Goal: Find specific page/section: Find specific page/section

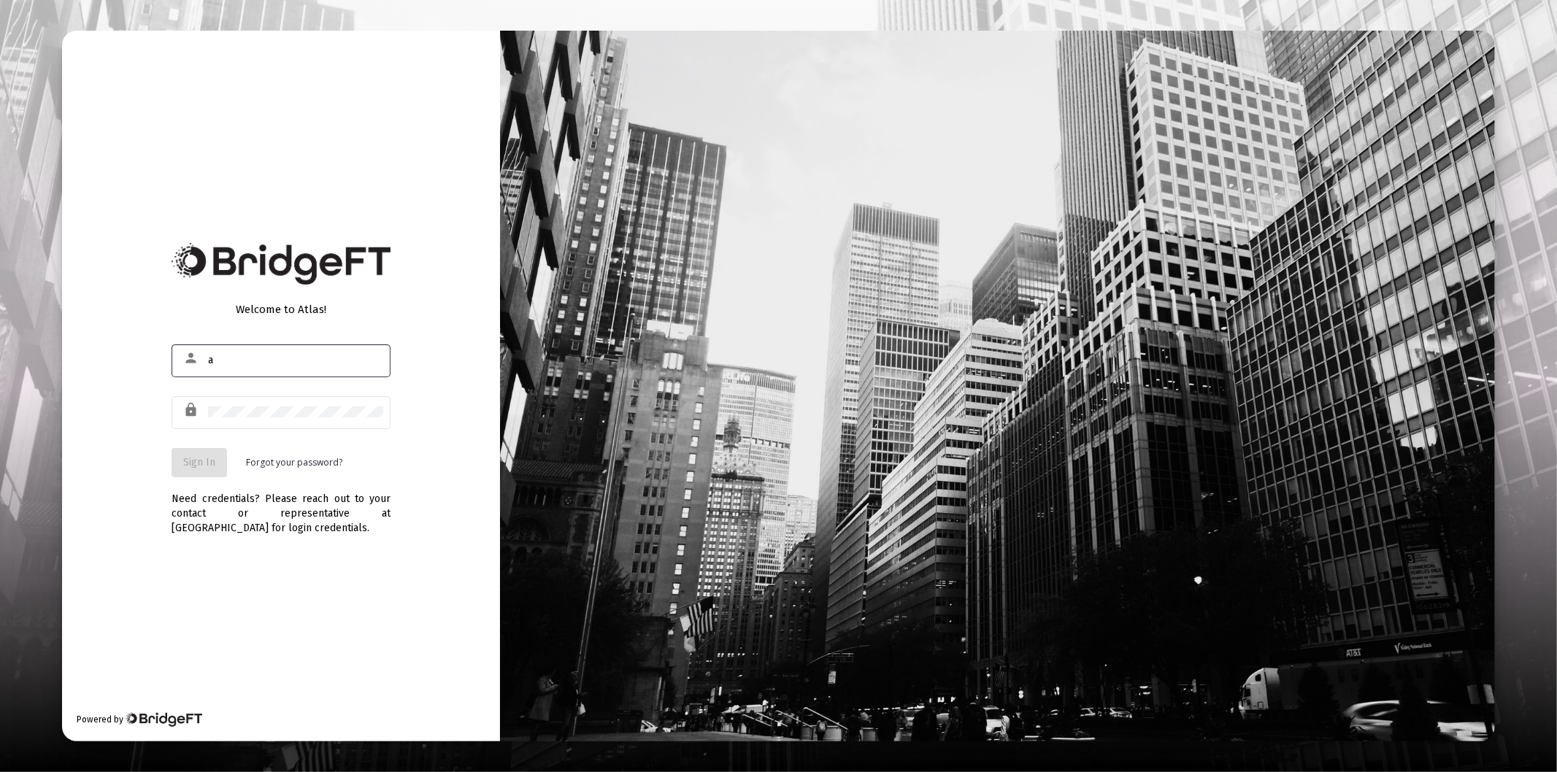
type input "[PERSON_NAME][EMAIL_ADDRESS][DOMAIN_NAME]"
click at [244, 405] on div at bounding box center [295, 412] width 175 height 36
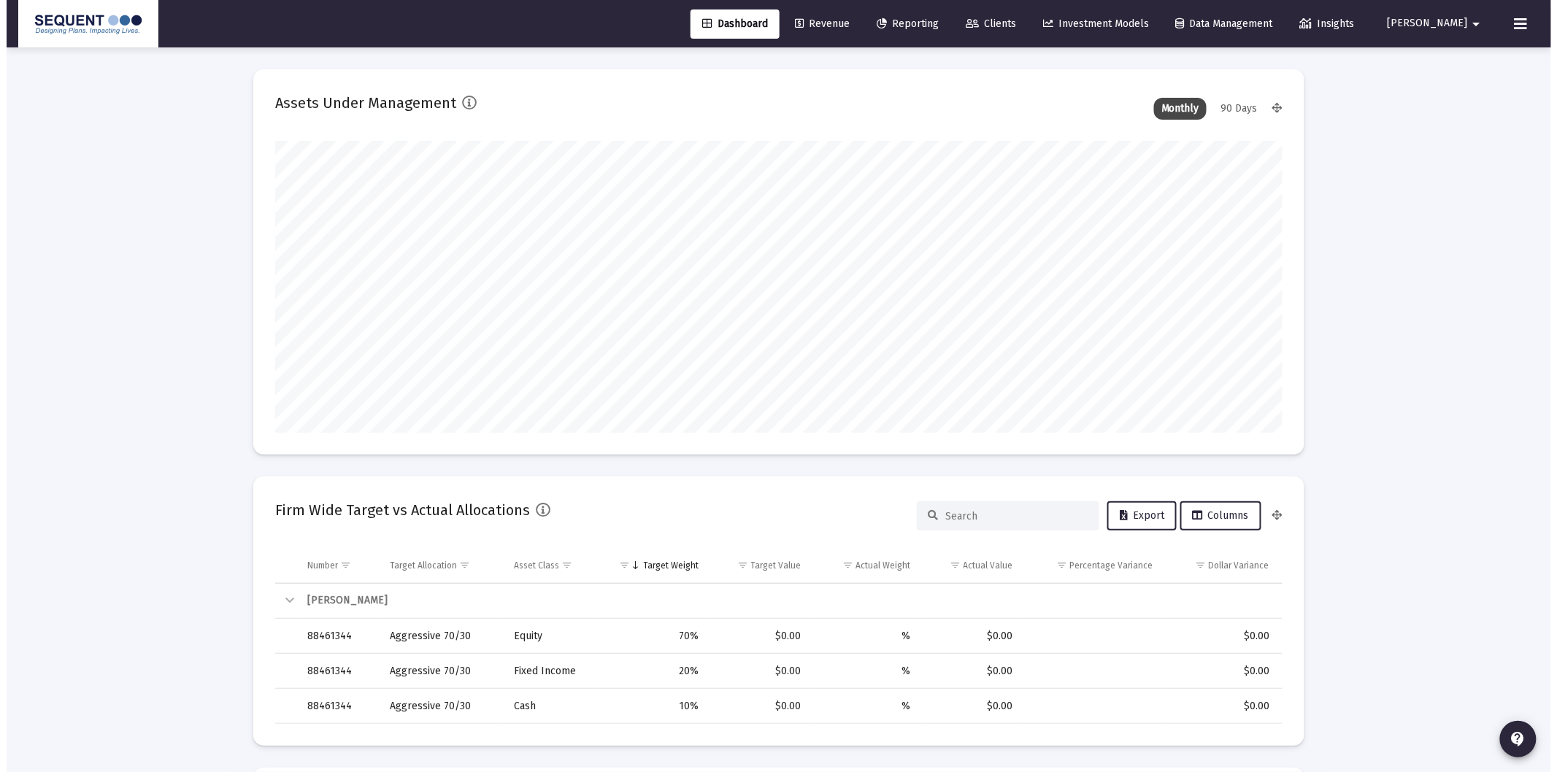
scroll to position [292, 541]
click at [1009, 20] on span "Clients" at bounding box center [984, 24] width 50 height 12
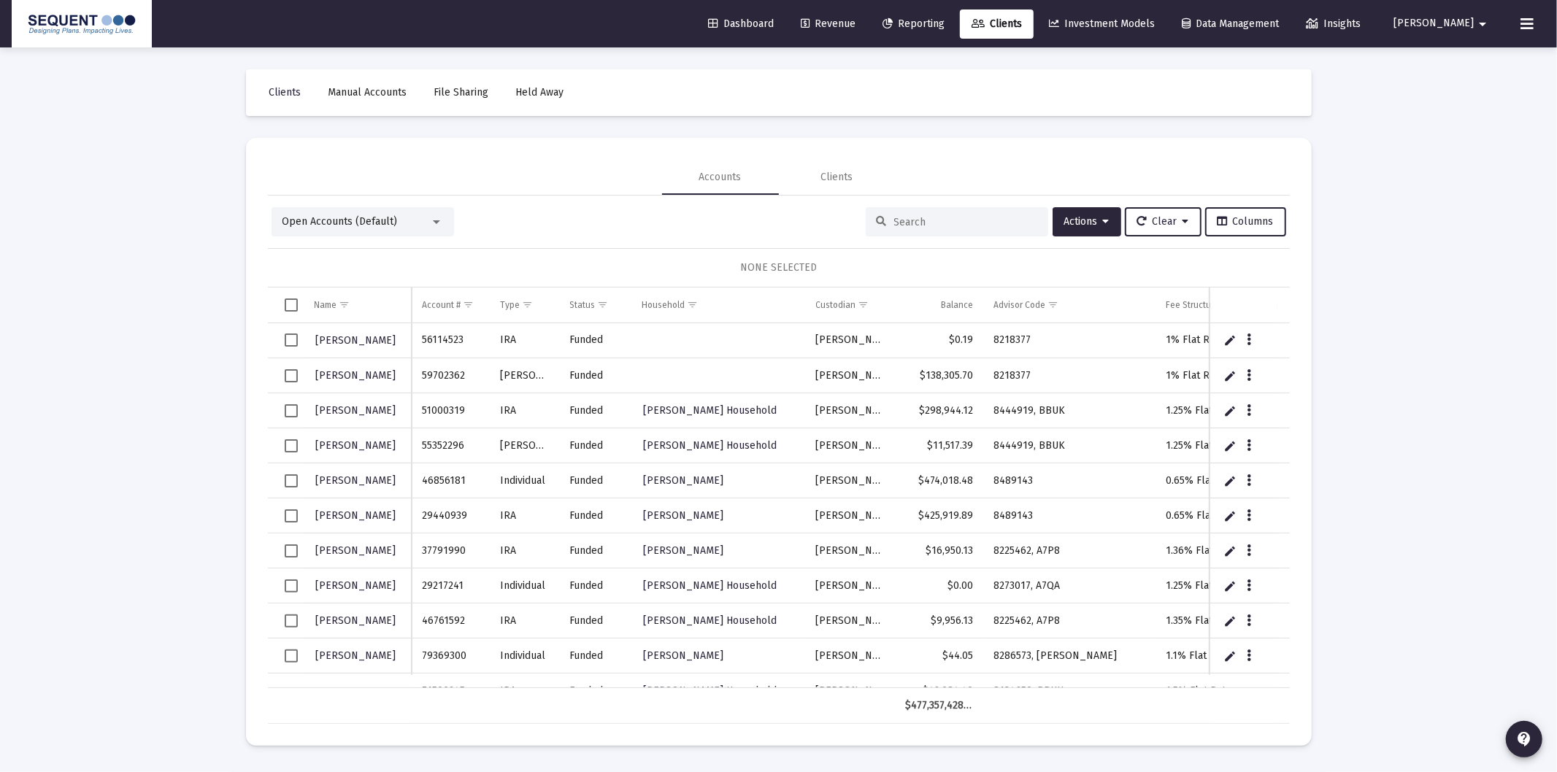
click at [936, 220] on input at bounding box center [965, 222] width 143 height 12
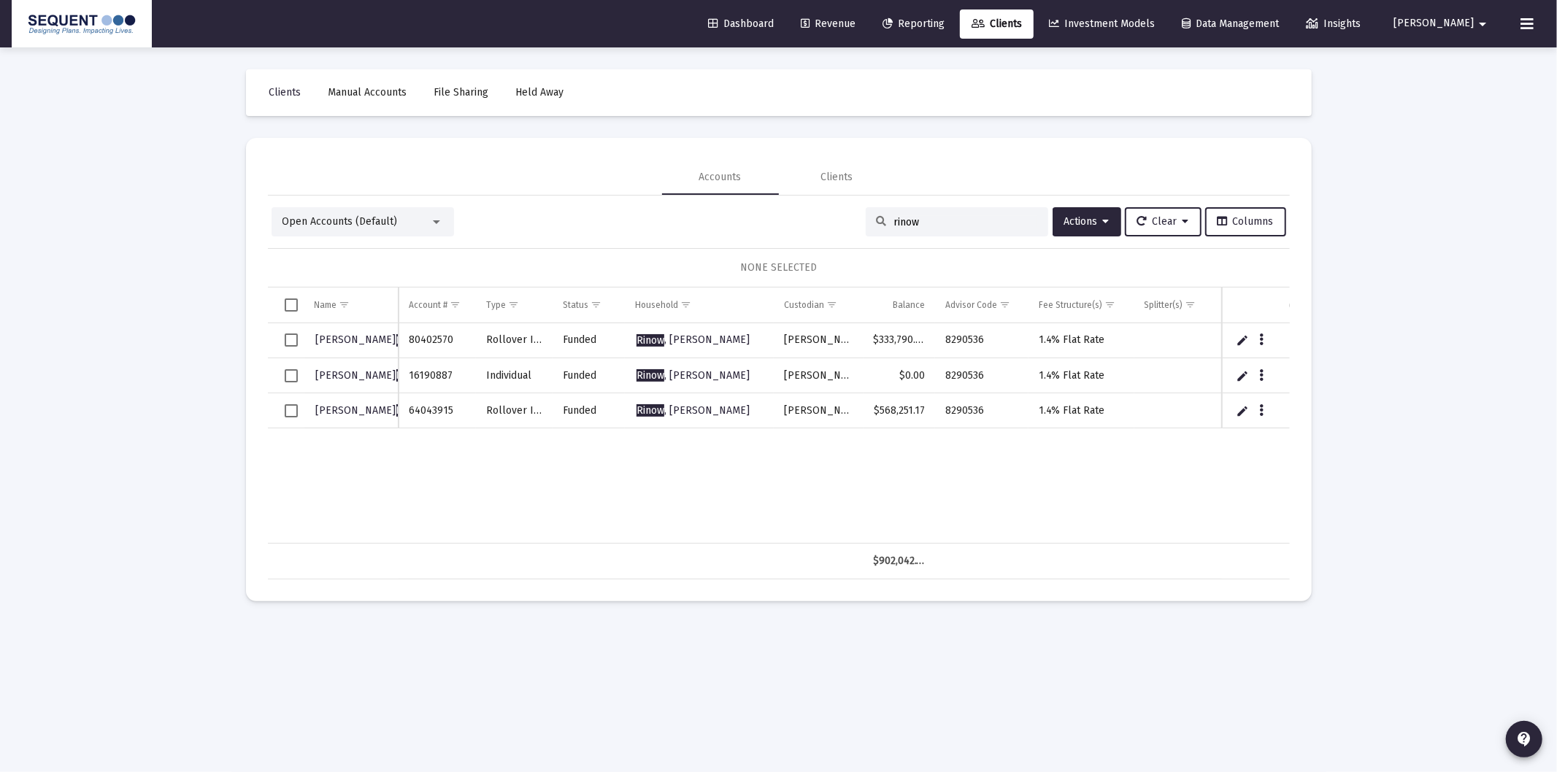
drag, startPoint x: 951, startPoint y: 223, endPoint x: 770, endPoint y: 214, distance: 181.2
click at [770, 214] on div "Open Accounts (Default) rinow Actions Clear Columns" at bounding box center [778, 221] width 1014 height 29
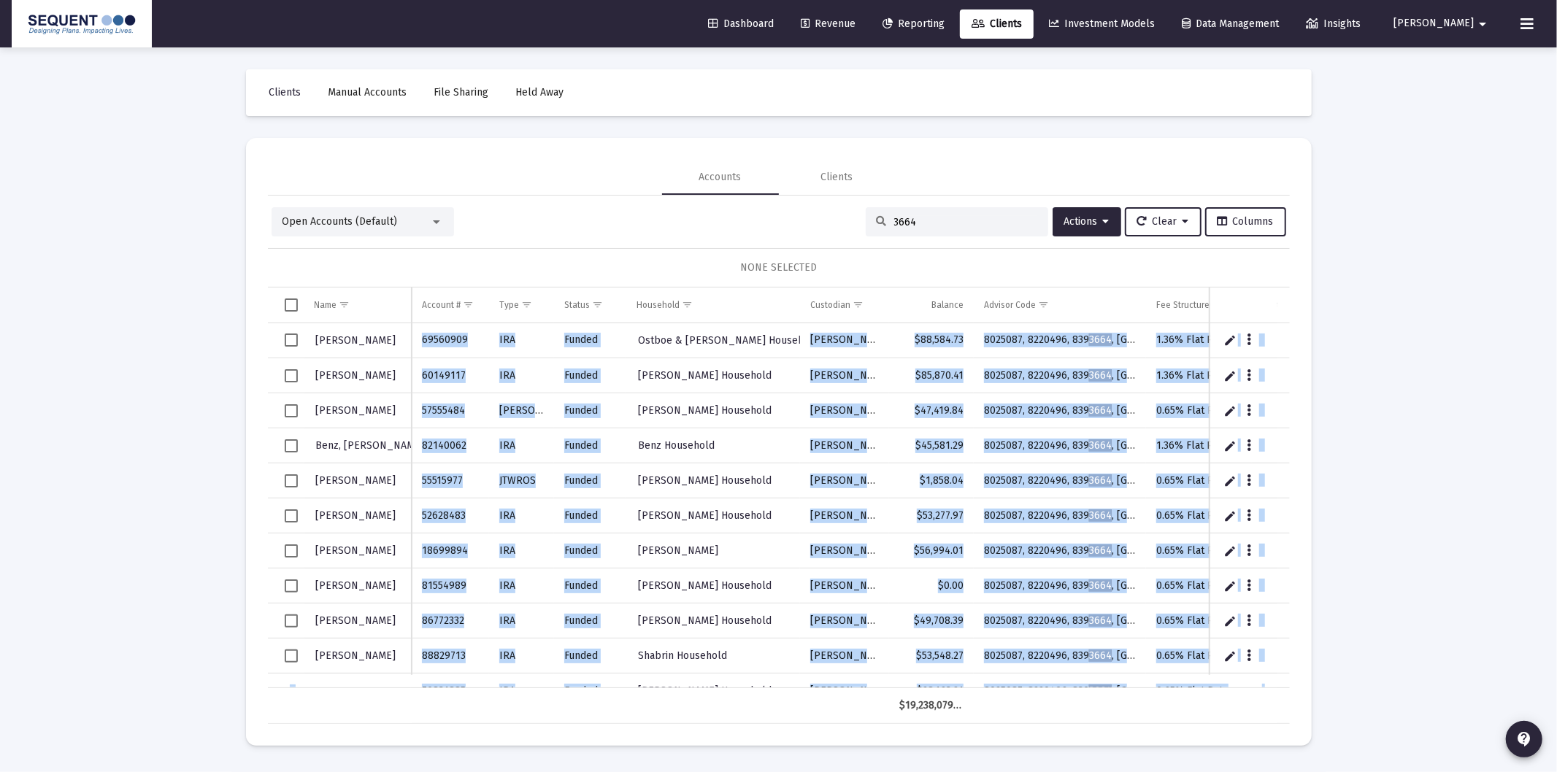
drag, startPoint x: 876, startPoint y: 688, endPoint x: 968, endPoint y: 684, distance: 92.8
click at [968, 684] on div "Name Name Account # Type Status Household Custodian Balance Advisor Code Fee St…" at bounding box center [779, 506] width 1022 height 436
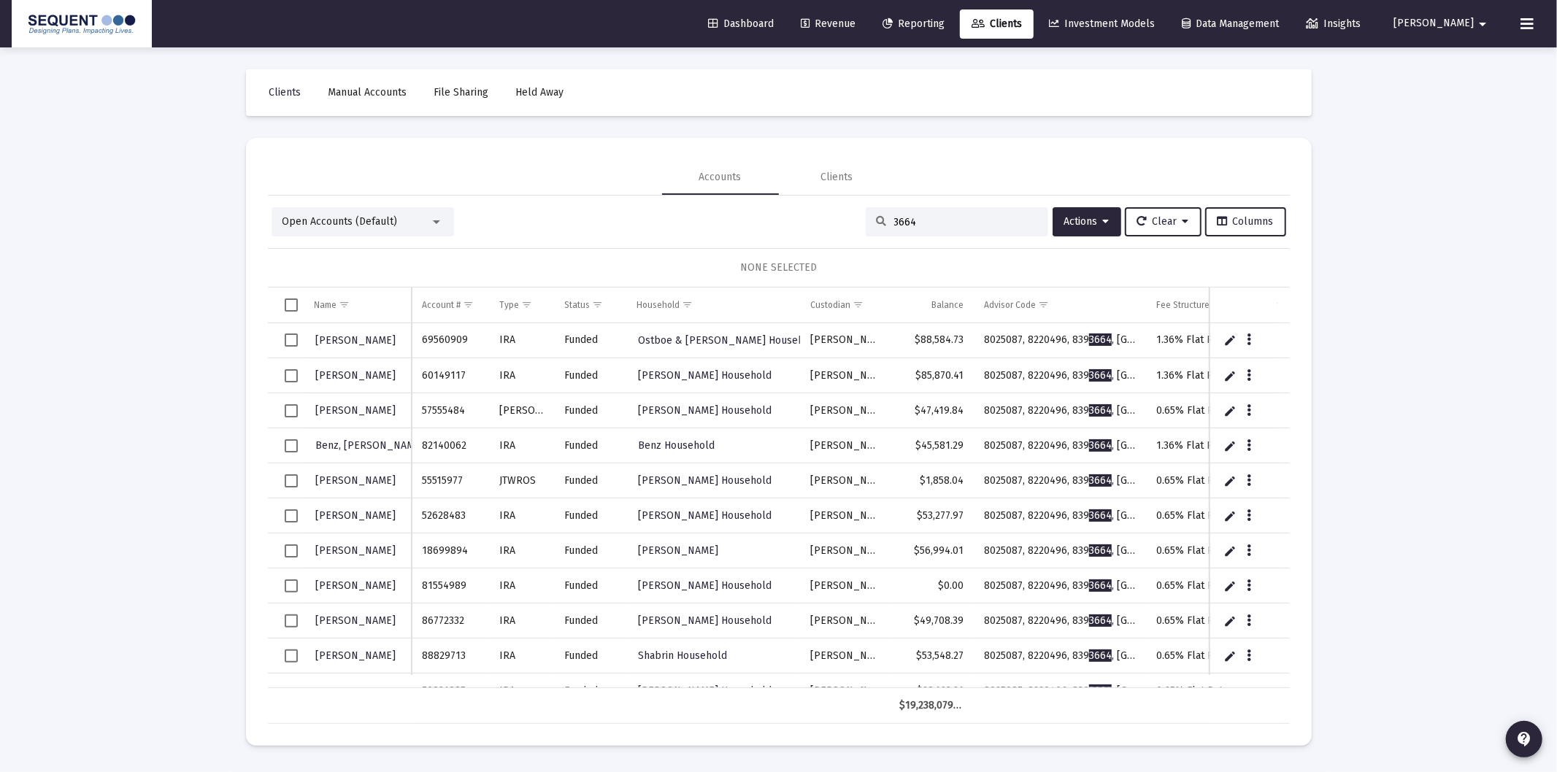
drag, startPoint x: 1528, startPoint y: 384, endPoint x: 1368, endPoint y: 309, distance: 177.3
click at [1518, 378] on div "Loading... Clients Manual Accounts File Sharing Held Away Accounts Clients Open…" at bounding box center [778, 386] width 1557 height 772
click at [1249, 223] on span "Columns" at bounding box center [1245, 221] width 56 height 12
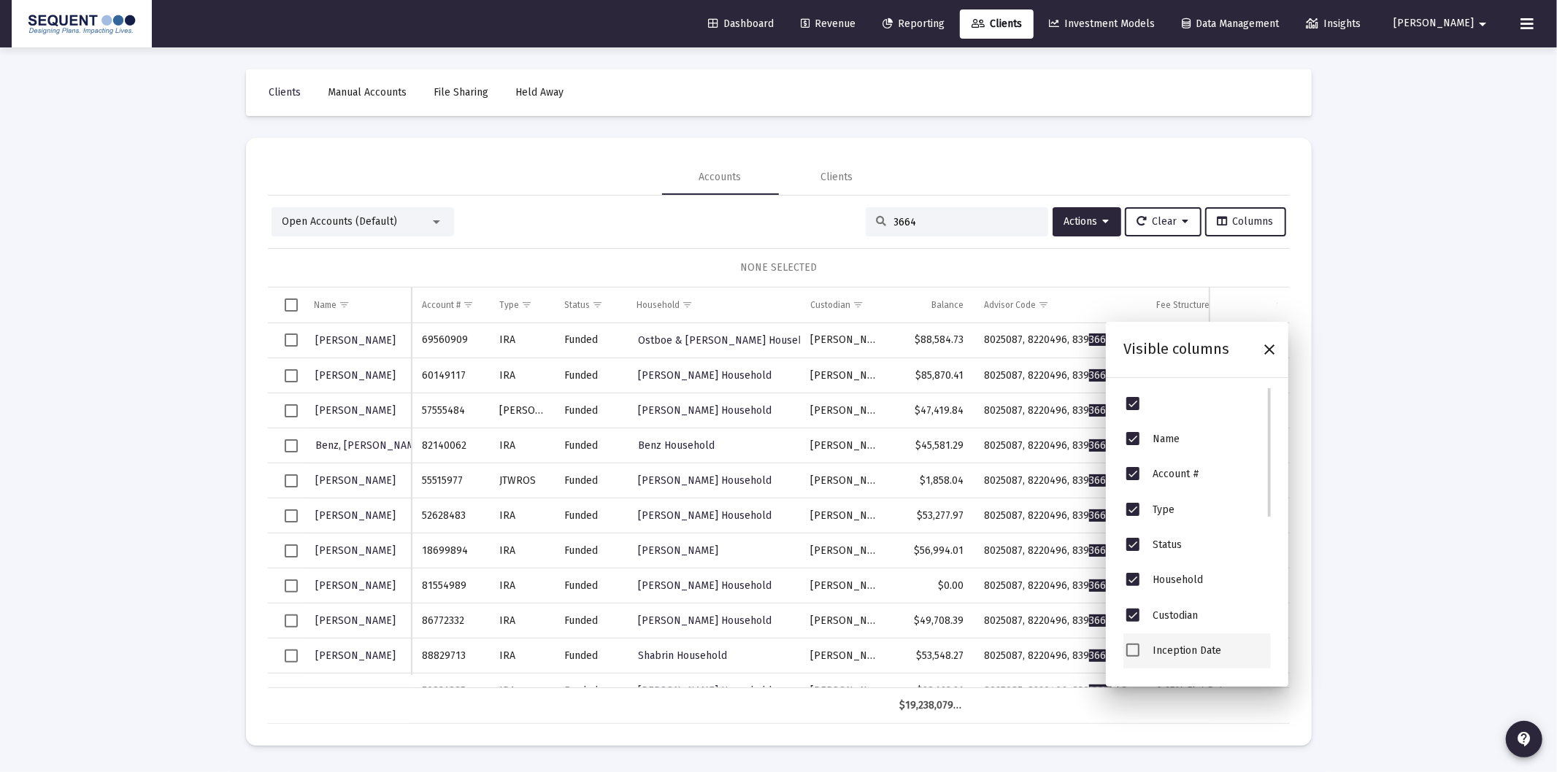
scroll to position [350, 0]
click at [1190, 550] on span "Billing Group" at bounding box center [1183, 553] width 62 height 12
click at [1136, 555] on span "Billing Group" at bounding box center [1132, 553] width 13 height 13
click at [1362, 617] on div "Loading... Clients Manual Accounts File Sharing Held Away Accounts Clients Open…" at bounding box center [778, 386] width 1557 height 772
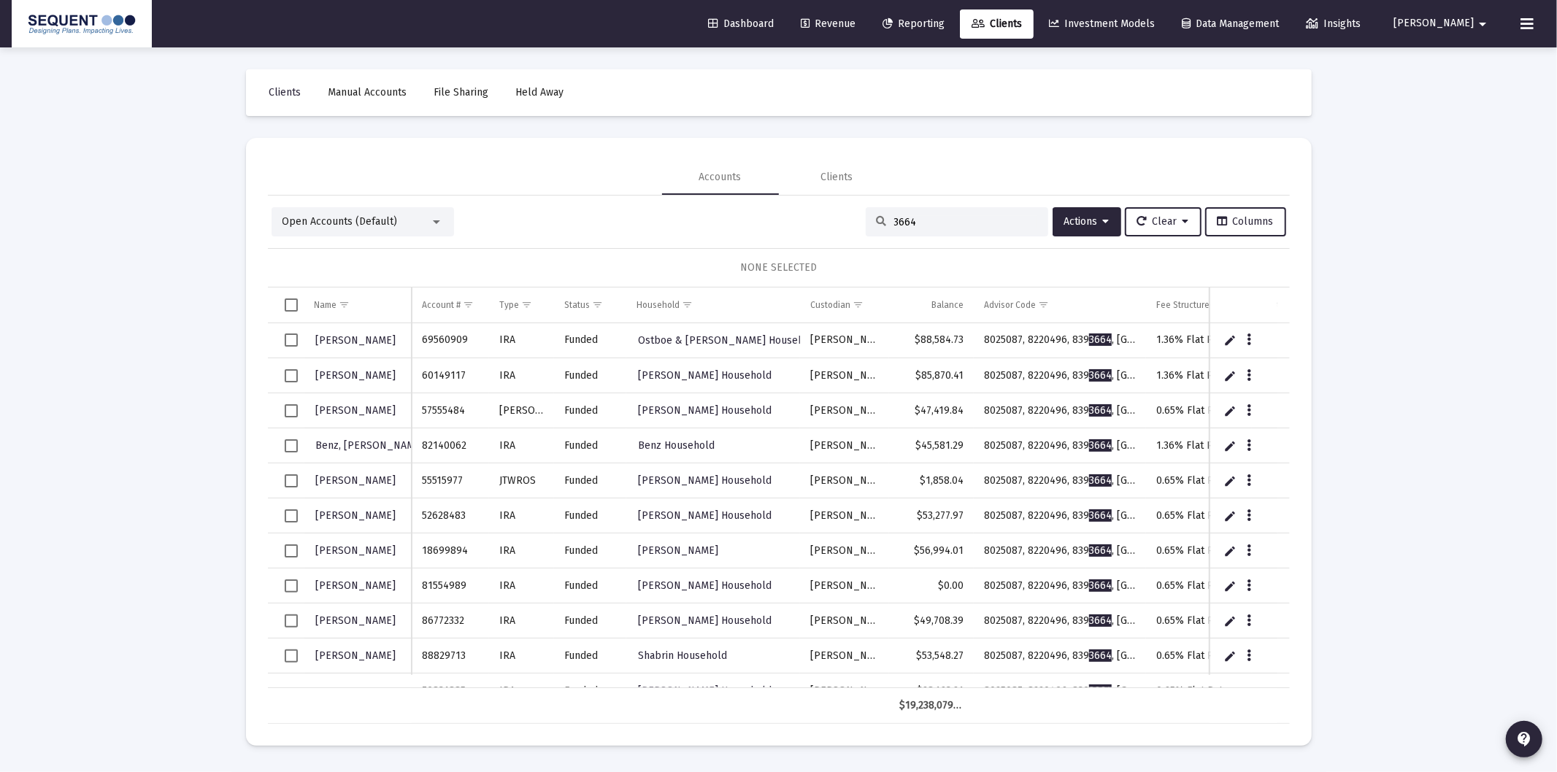
scroll to position [0, 1]
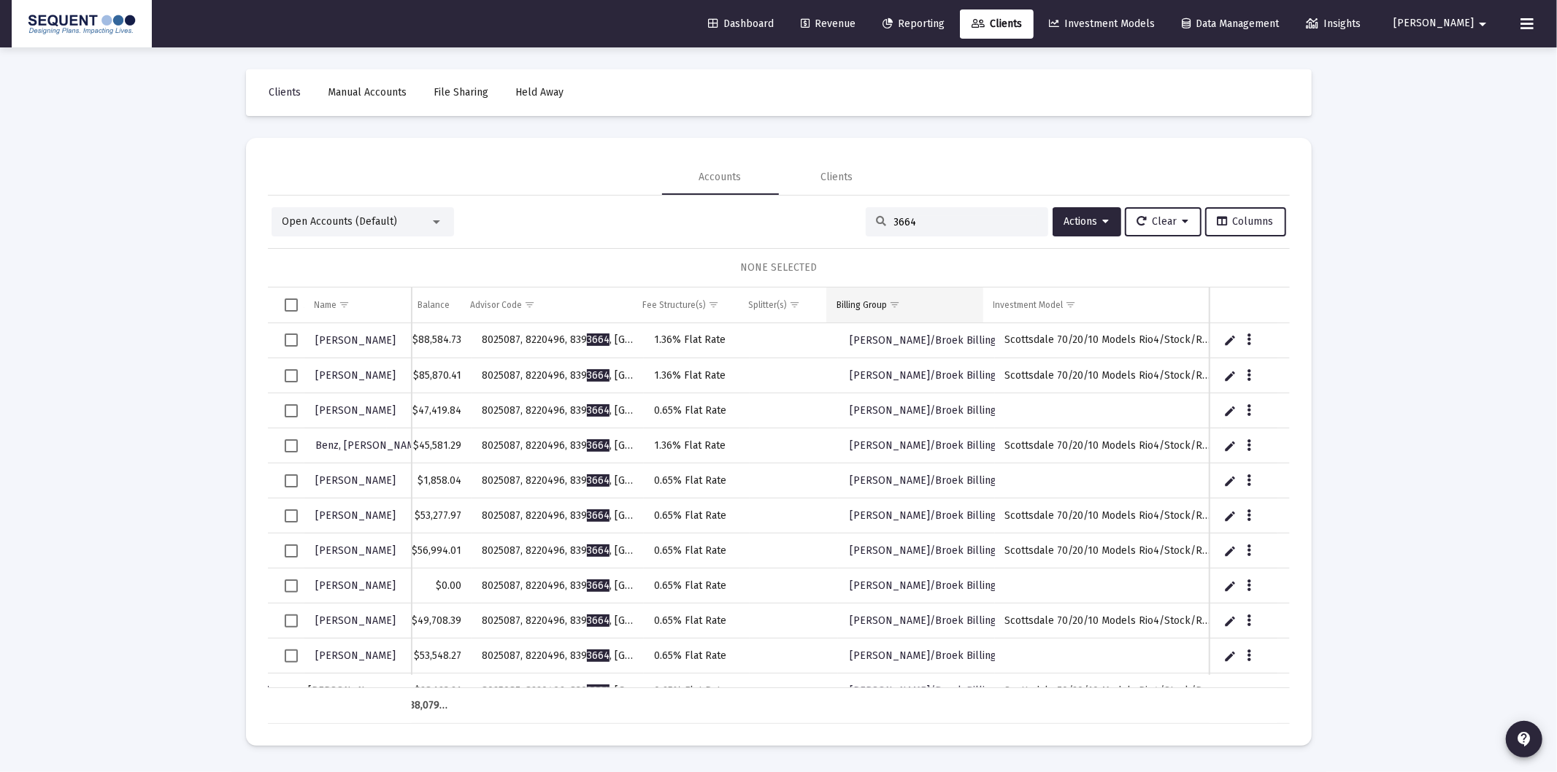
click at [890, 309] on span "Show filter options for column 'Billing Group'" at bounding box center [894, 304] width 11 height 11
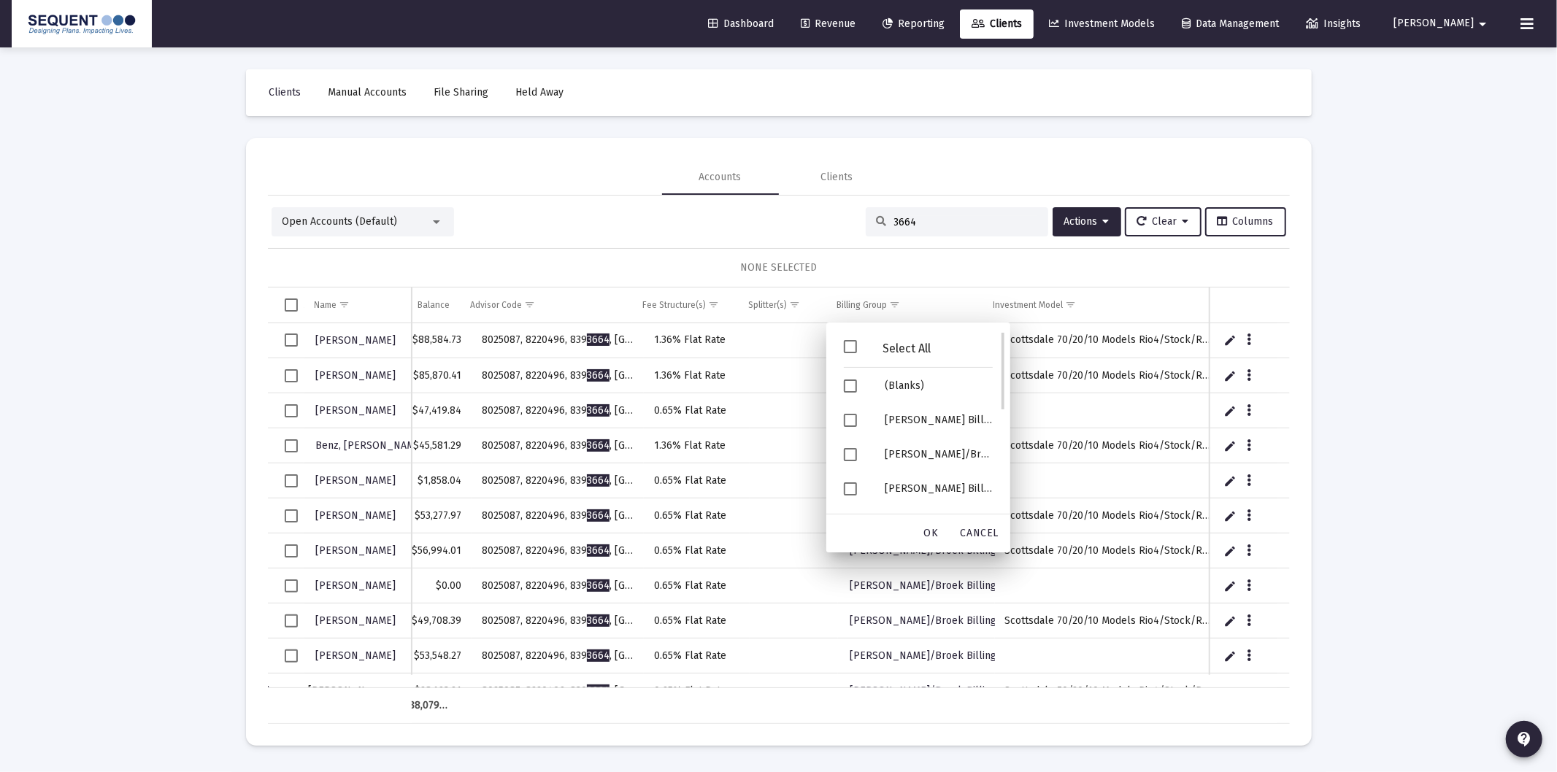
click at [848, 344] on span "Filter options" at bounding box center [850, 346] width 13 height 13
click at [851, 346] on span "Filter options" at bounding box center [850, 346] width 13 height 13
drag, startPoint x: 920, startPoint y: 426, endPoint x: 936, endPoint y: 494, distance: 69.7
click at [920, 425] on div "Blake Zinn Billing Group" at bounding box center [938, 420] width 131 height 34
click at [936, 535] on span "OK" at bounding box center [931, 533] width 15 height 12
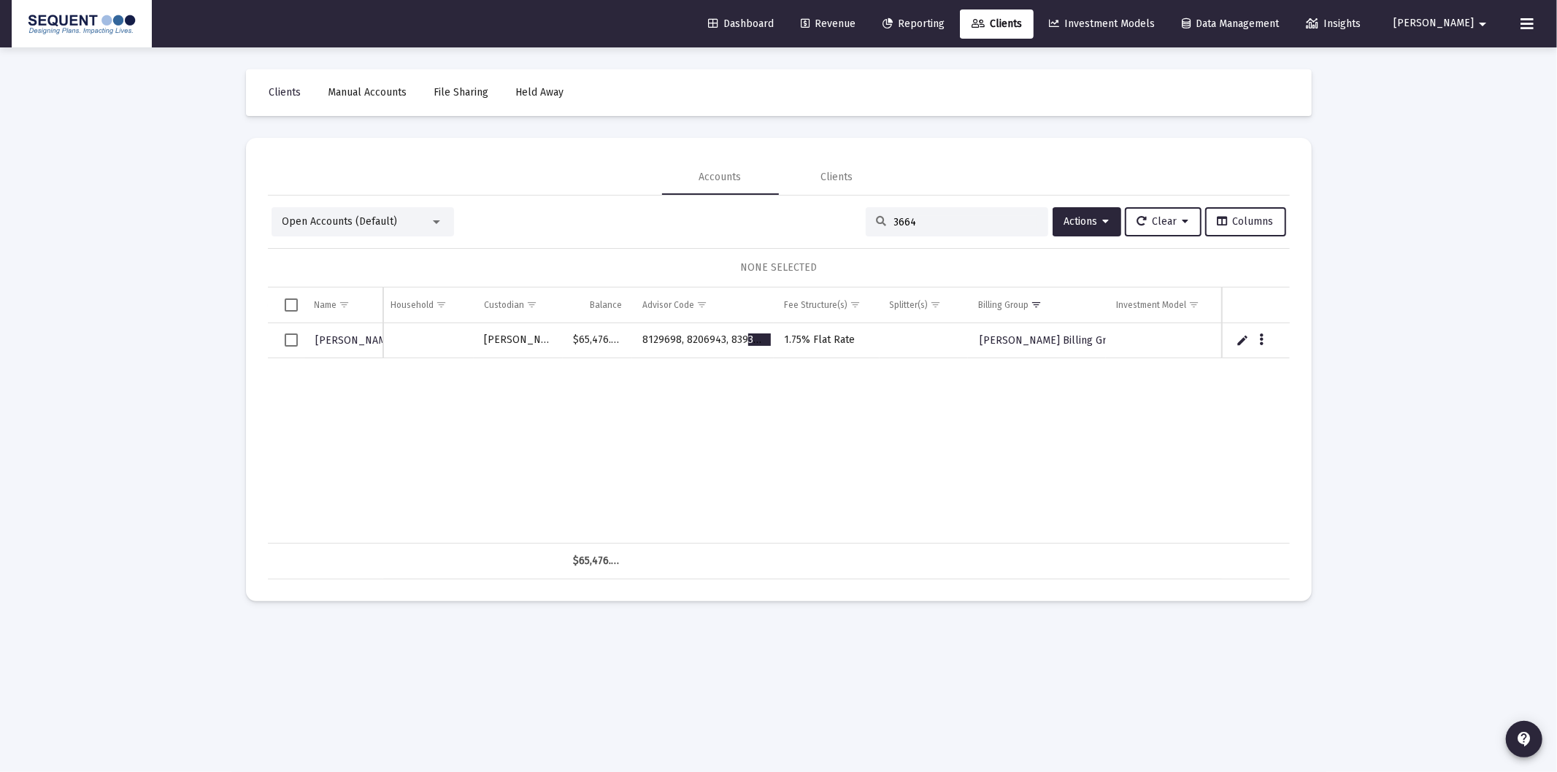
click at [957, 221] on input "3664" at bounding box center [965, 222] width 143 height 12
click at [791, 423] on div "Kyle Knight 99195891 IRA Funded Schwab $65,476.85 8129698, 8206943, 839 3664 1.…" at bounding box center [670, 433] width 1240 height 220
click at [701, 304] on span "Show filter options for column 'Advisor Code'" at bounding box center [701, 304] width 11 height 11
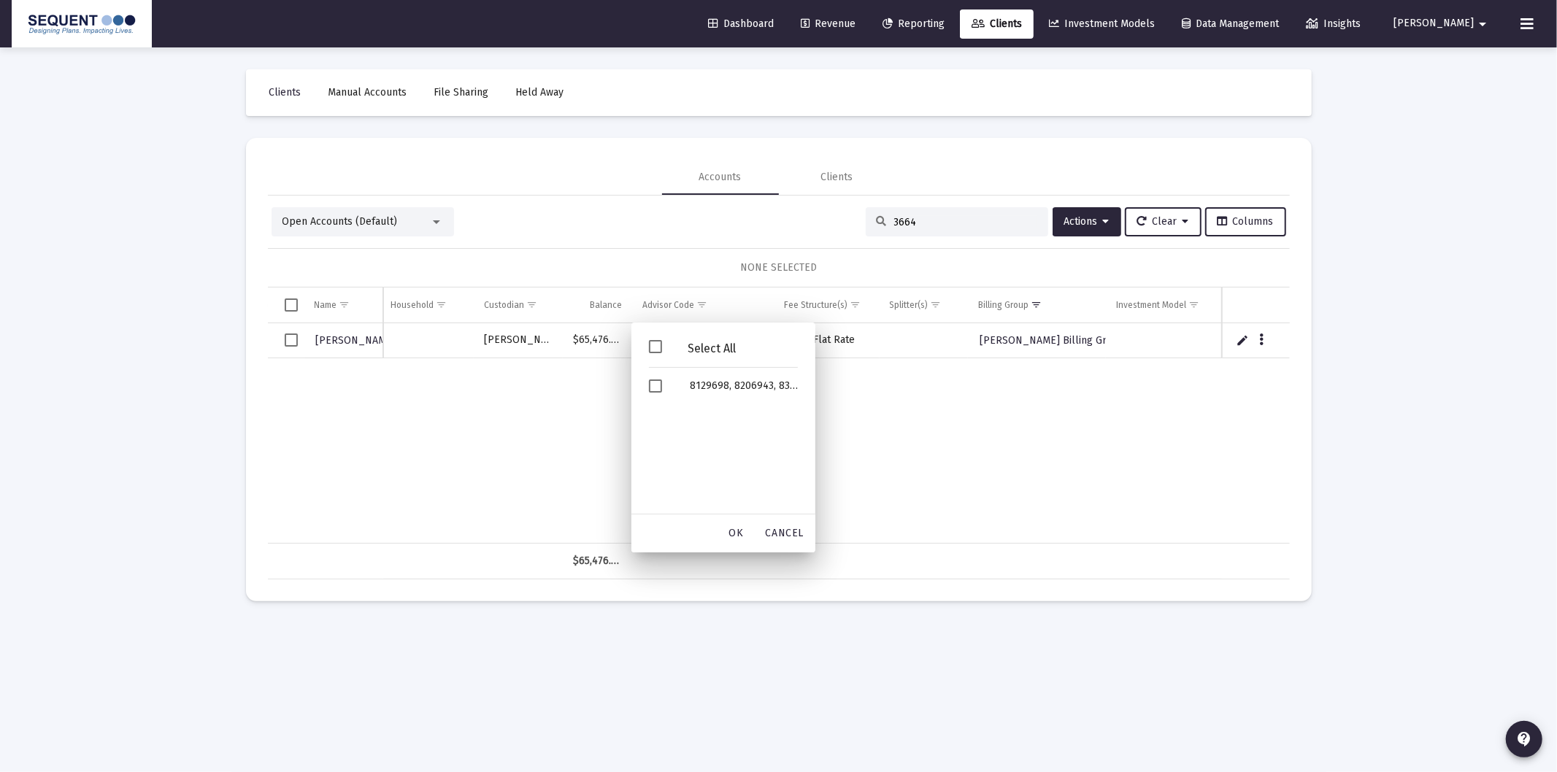
click at [928, 425] on div "Kyle Knight 99195891 IRA Funded Schwab $65,476.85 8129698, 8206943, 839 3664 1.…" at bounding box center [670, 433] width 1240 height 220
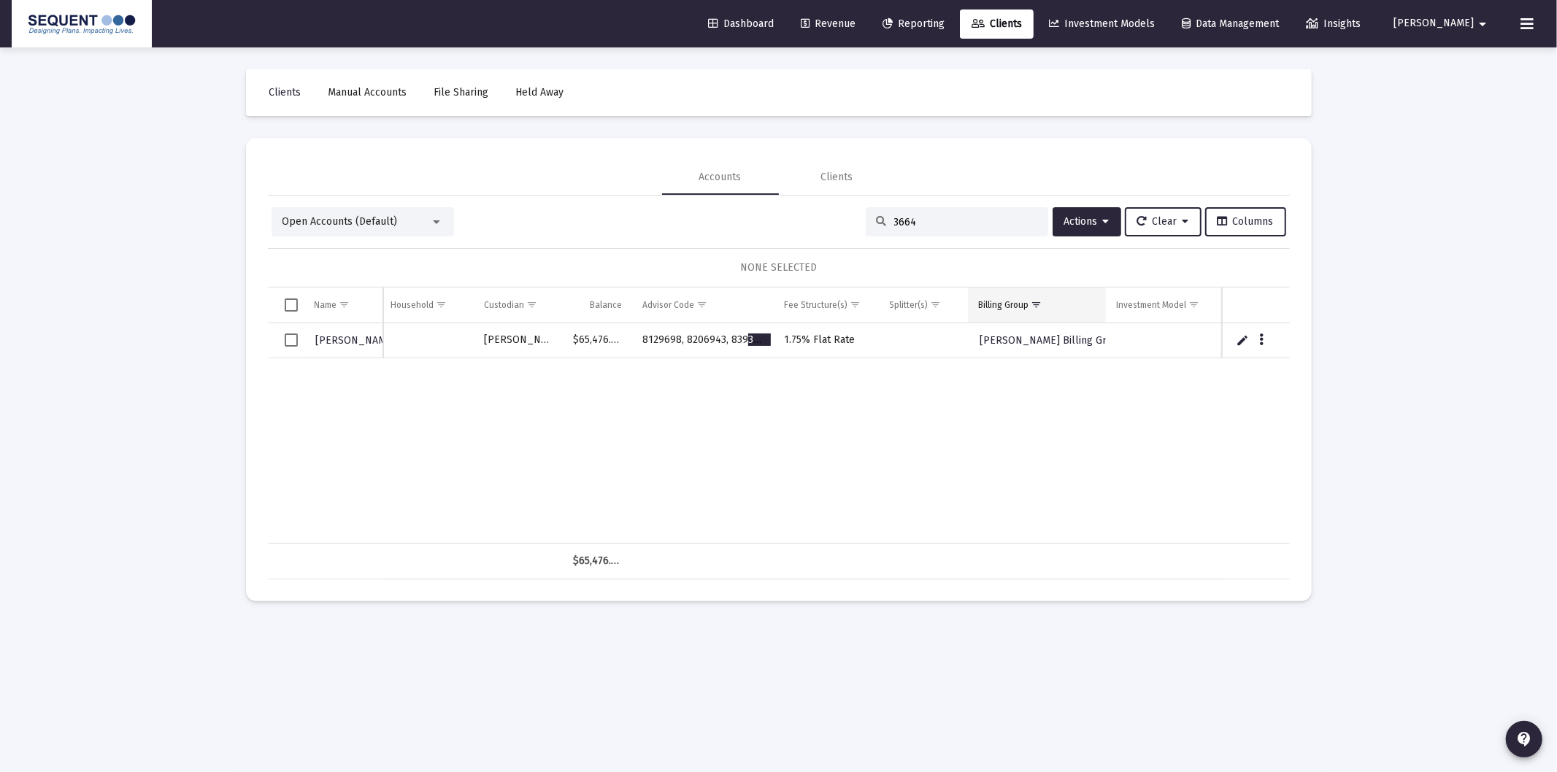
click at [1041, 303] on span "Show filter options for column 'Billing Group'" at bounding box center [1035, 304] width 11 height 11
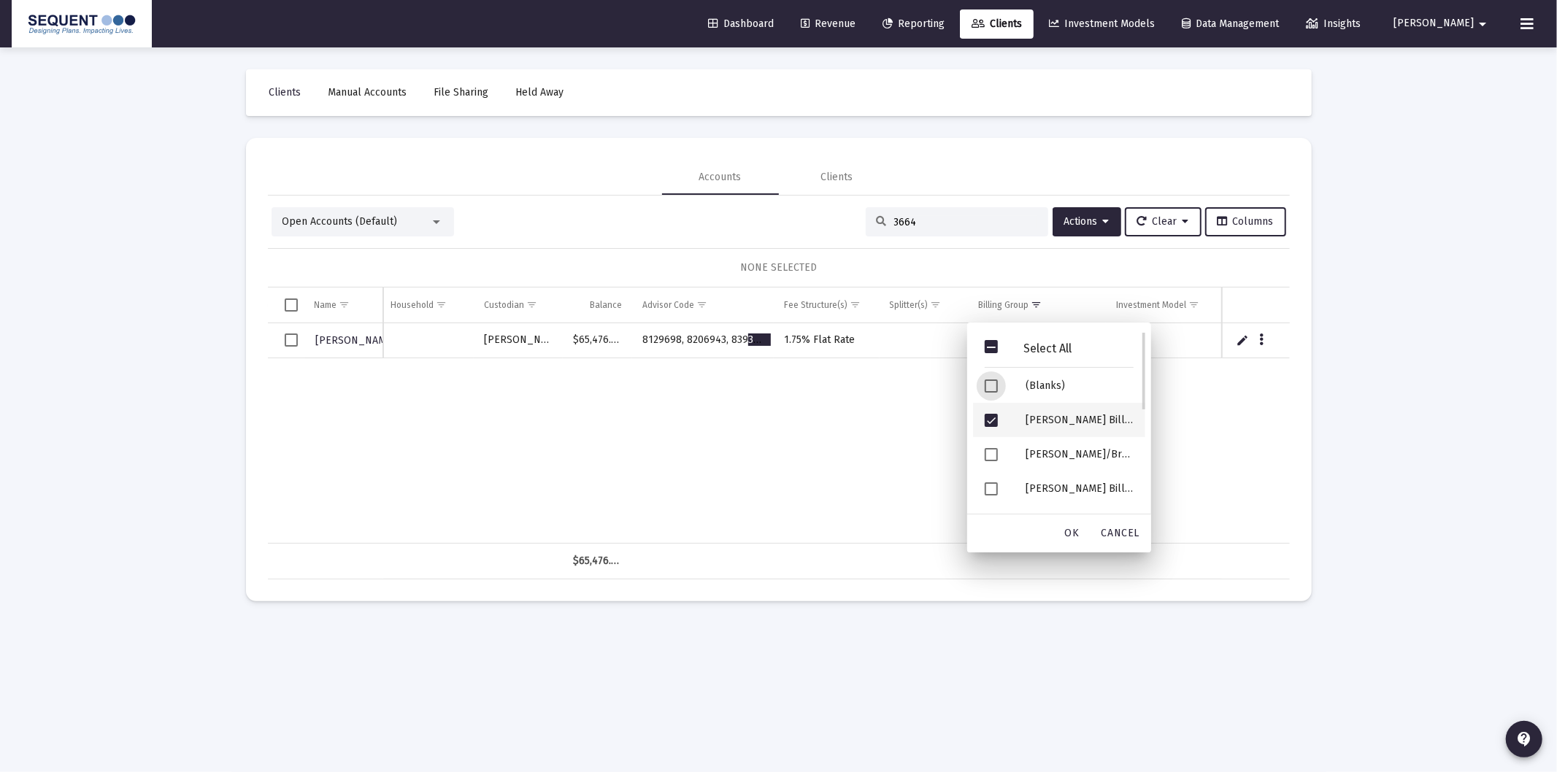
click at [1001, 422] on div "Filter options" at bounding box center [993, 420] width 41 height 34
click at [989, 485] on span "Filter options" at bounding box center [990, 488] width 13 height 13
click at [1066, 533] on span "OK" at bounding box center [1072, 533] width 15 height 12
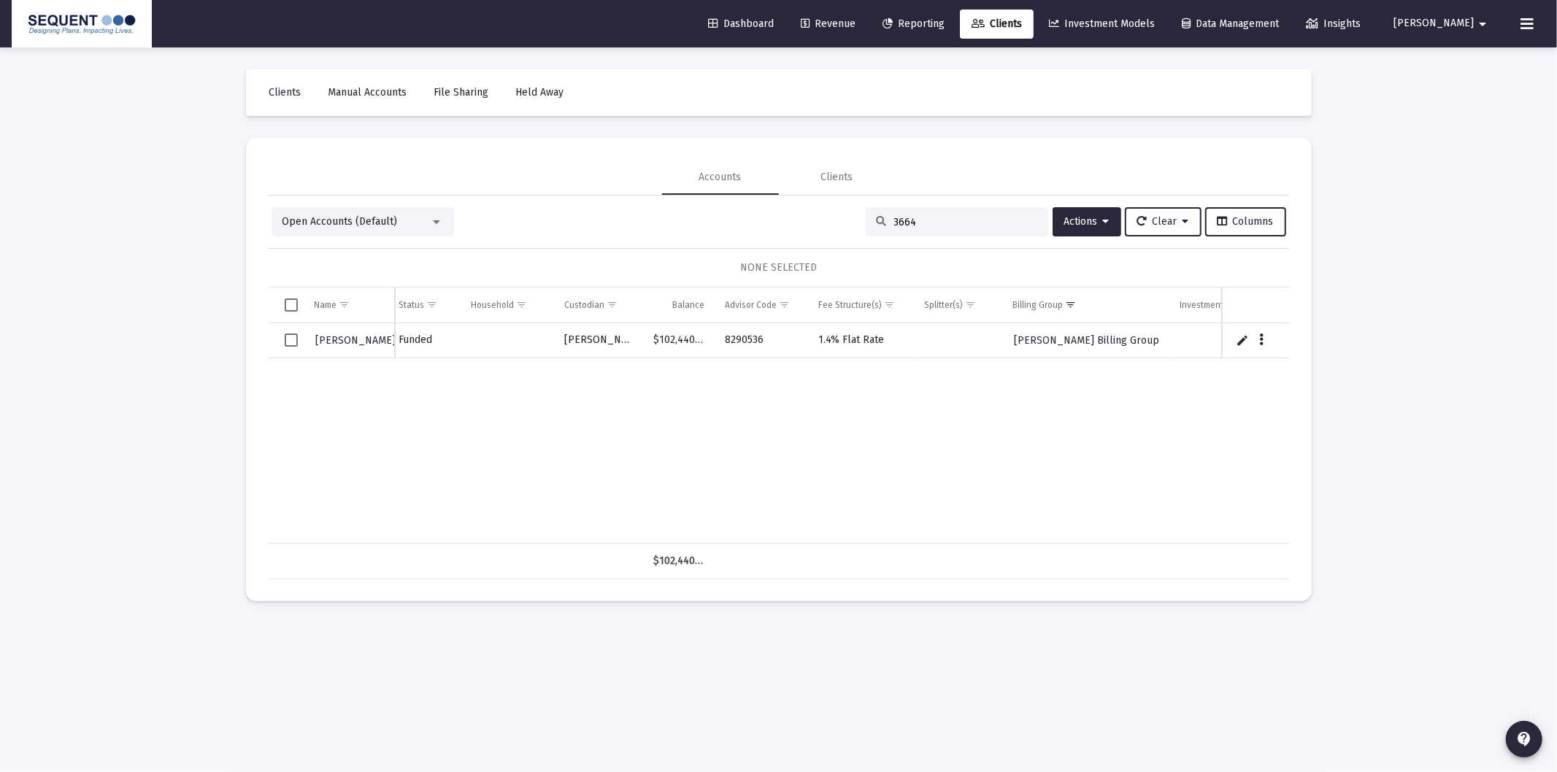
scroll to position [0, 134]
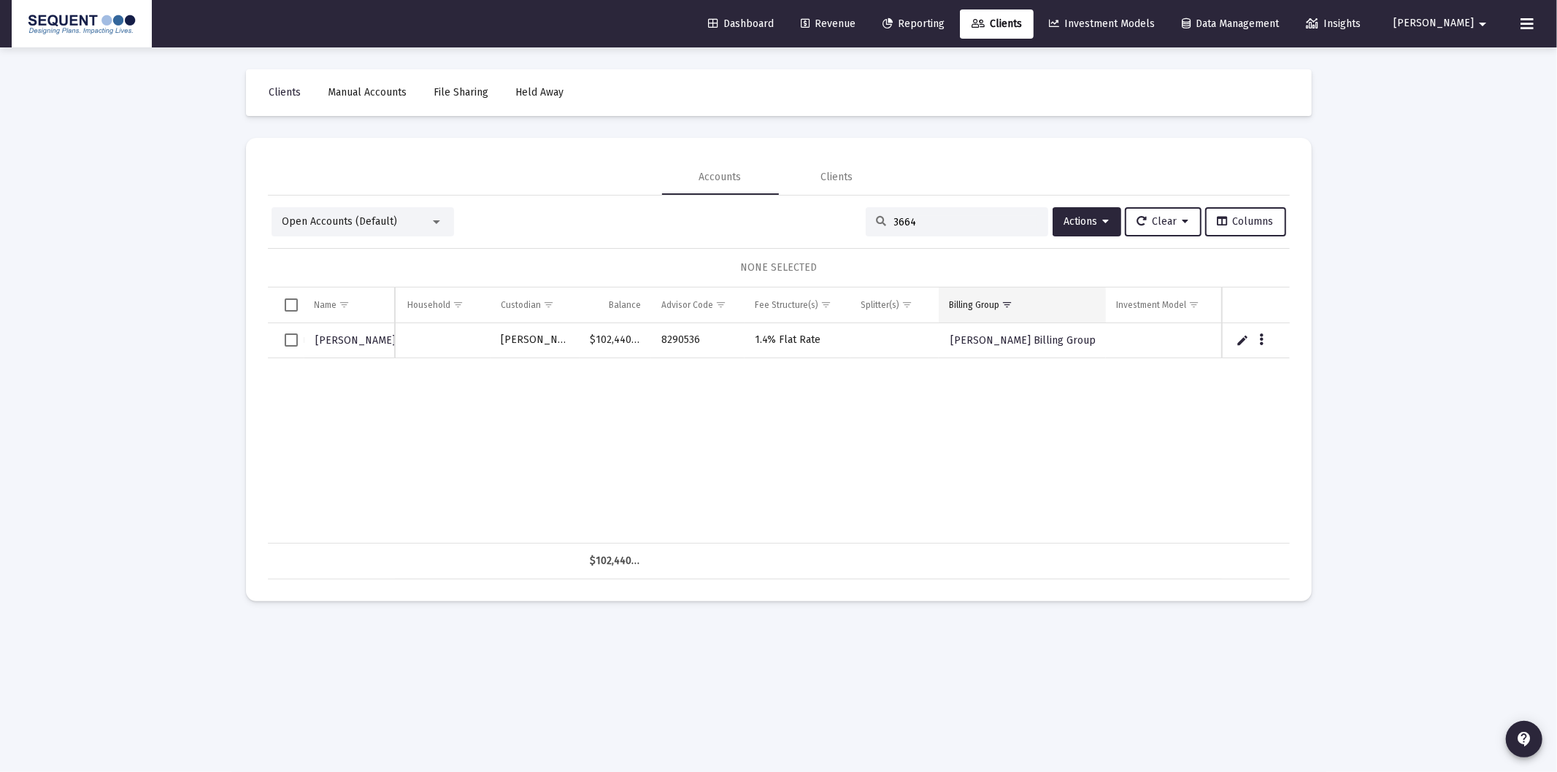
click at [1012, 303] on span "Show filter options for column 'Billing Group'" at bounding box center [1006, 304] width 11 height 11
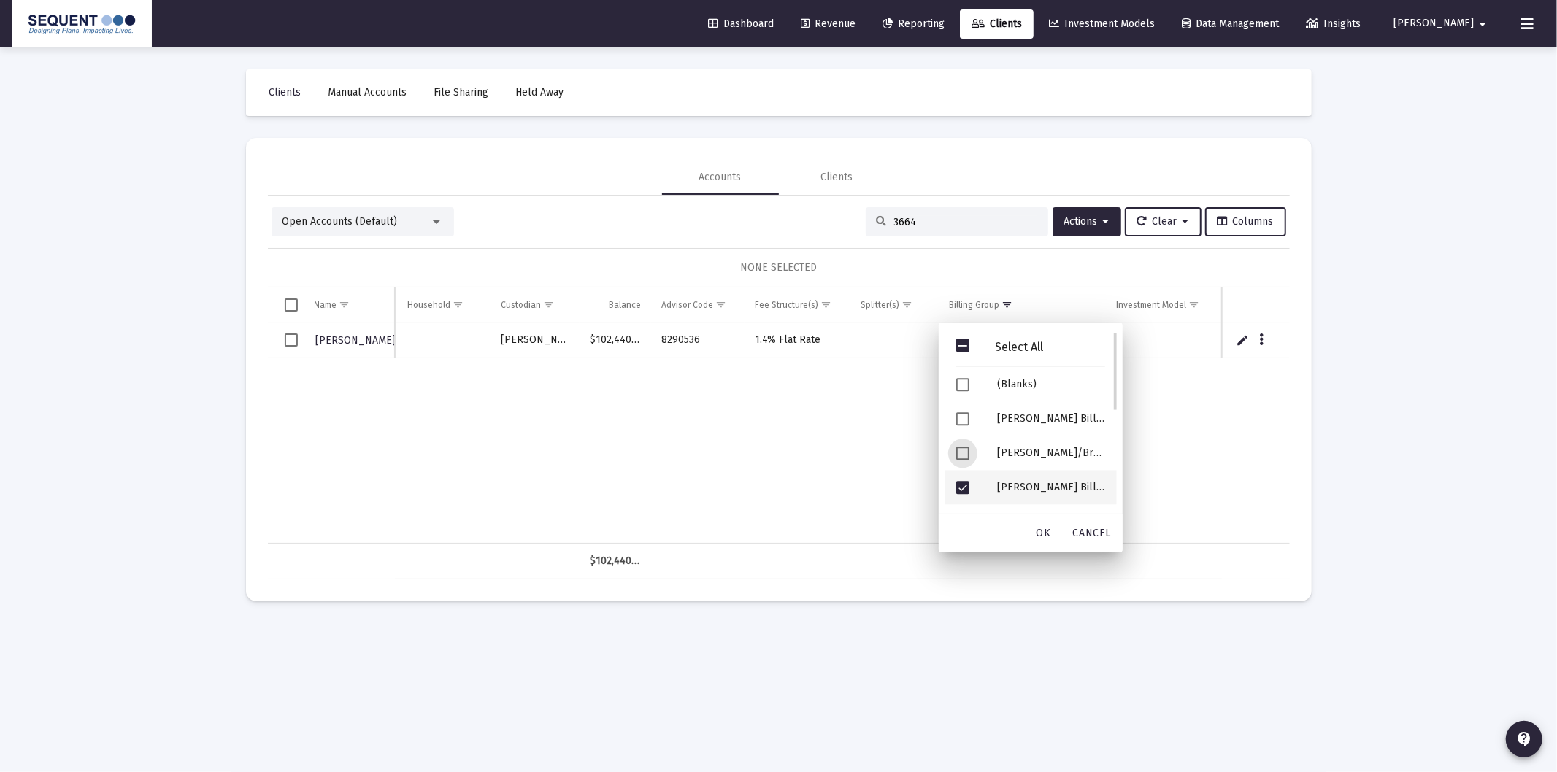
click at [963, 487] on span "Filter options" at bounding box center [962, 488] width 13 height 13
click at [960, 419] on span "Filter options" at bounding box center [962, 423] width 13 height 13
click at [1041, 537] on span "OK" at bounding box center [1043, 533] width 15 height 12
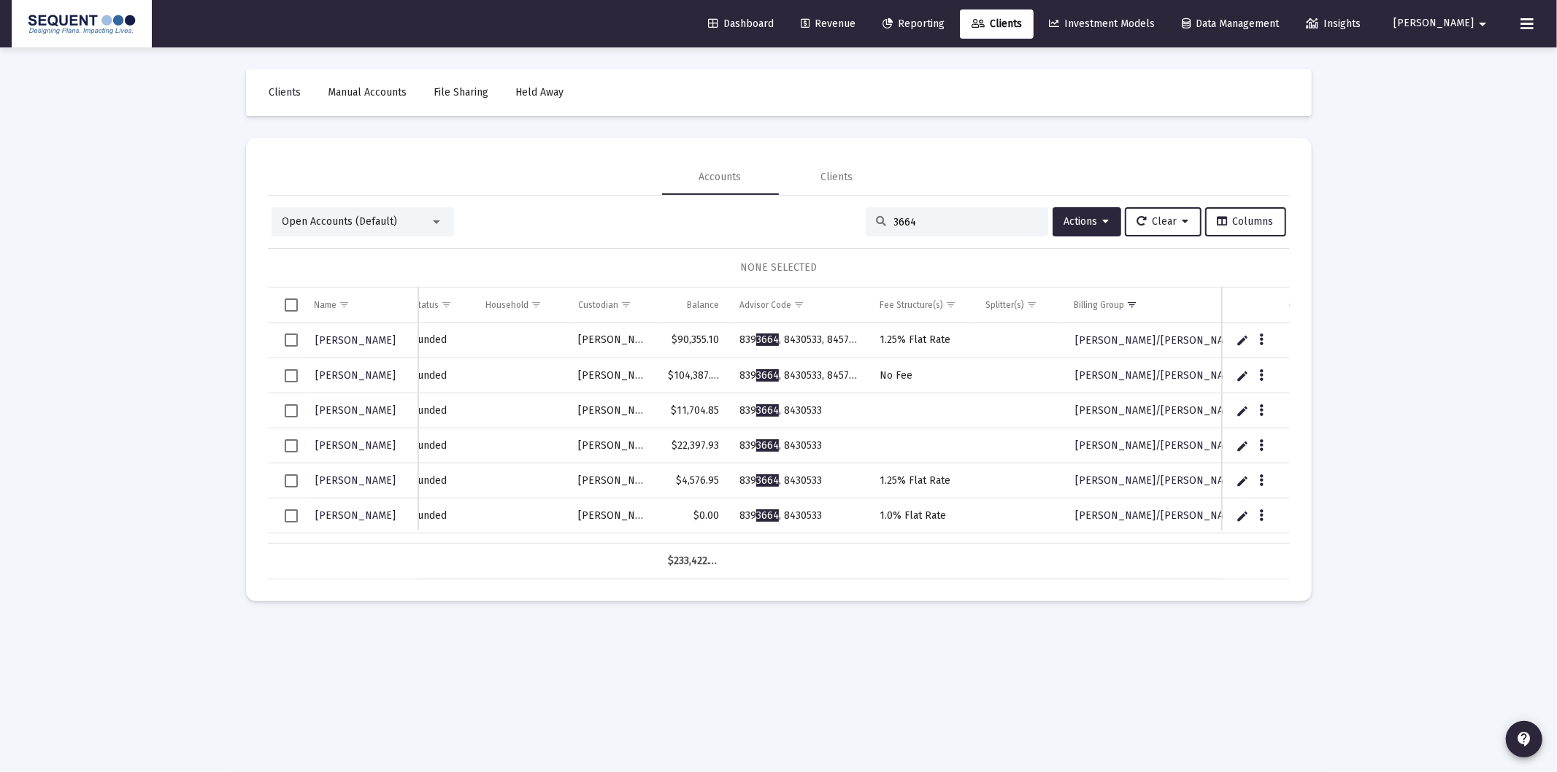
click at [940, 229] on div "3664" at bounding box center [957, 221] width 182 height 29
drag, startPoint x: 940, startPoint y: 229, endPoint x: 930, endPoint y: 222, distance: 12.0
click at [940, 228] on div "3664" at bounding box center [957, 221] width 182 height 29
click at [928, 220] on input "3664" at bounding box center [965, 222] width 143 height 12
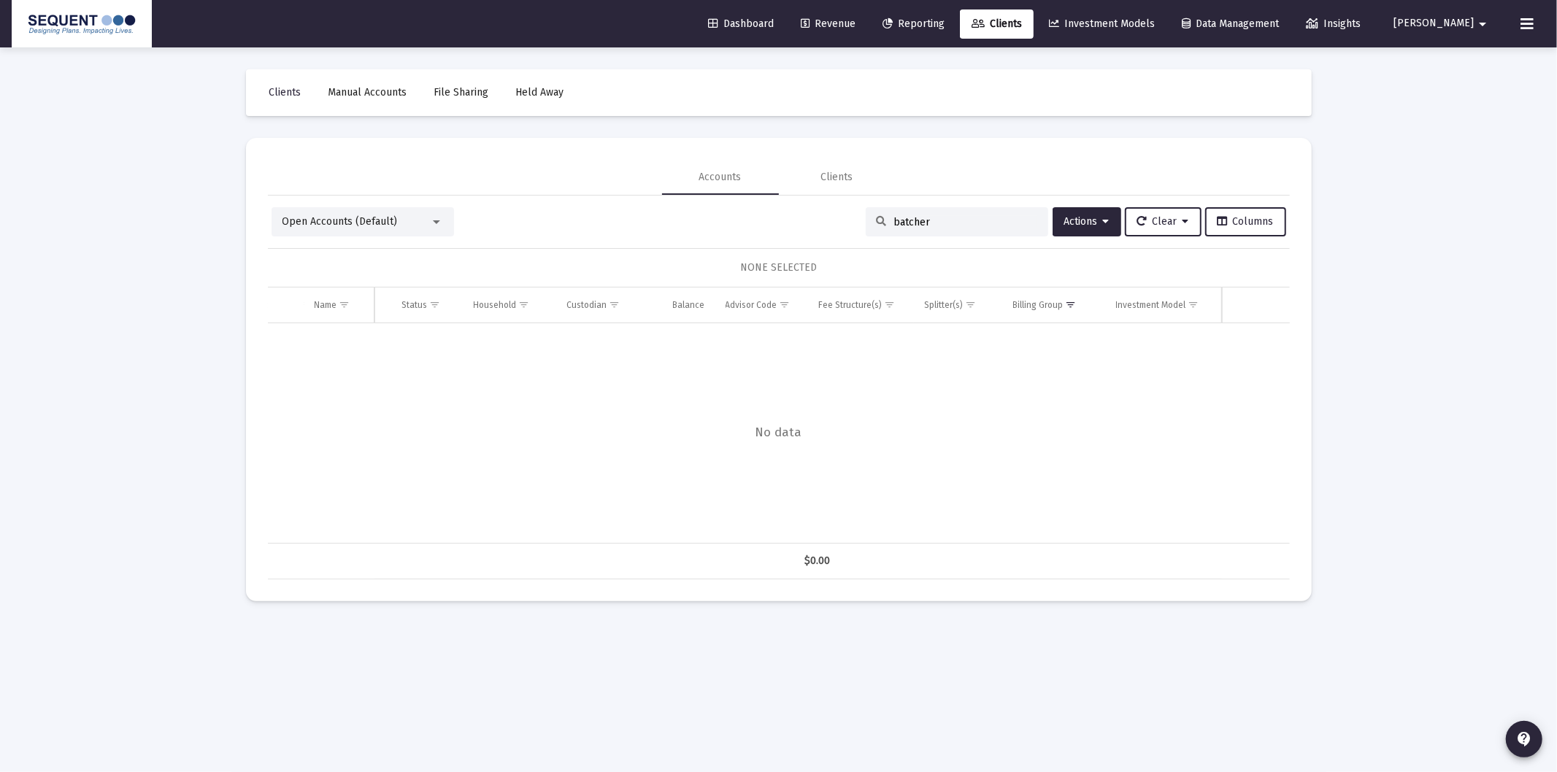
scroll to position [0, 126]
click at [1149, 209] on button "Clear" at bounding box center [1163, 221] width 77 height 29
click at [1150, 287] on button "Clear Filters" at bounding box center [1171, 294] width 100 height 35
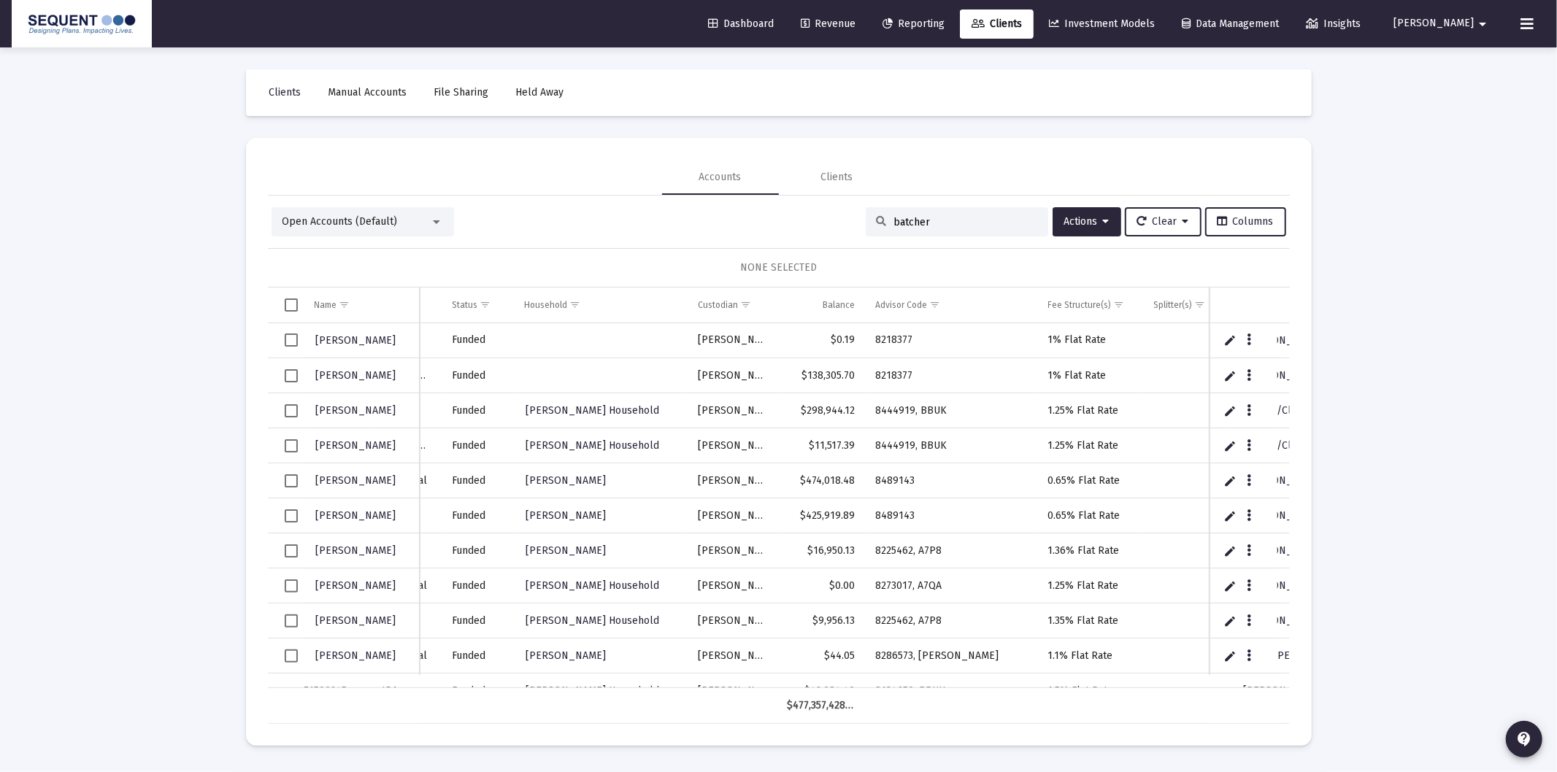
click at [928, 217] on input "batcher" at bounding box center [965, 222] width 143 height 12
type input "batcher"
